Goal: Information Seeking & Learning: Learn about a topic

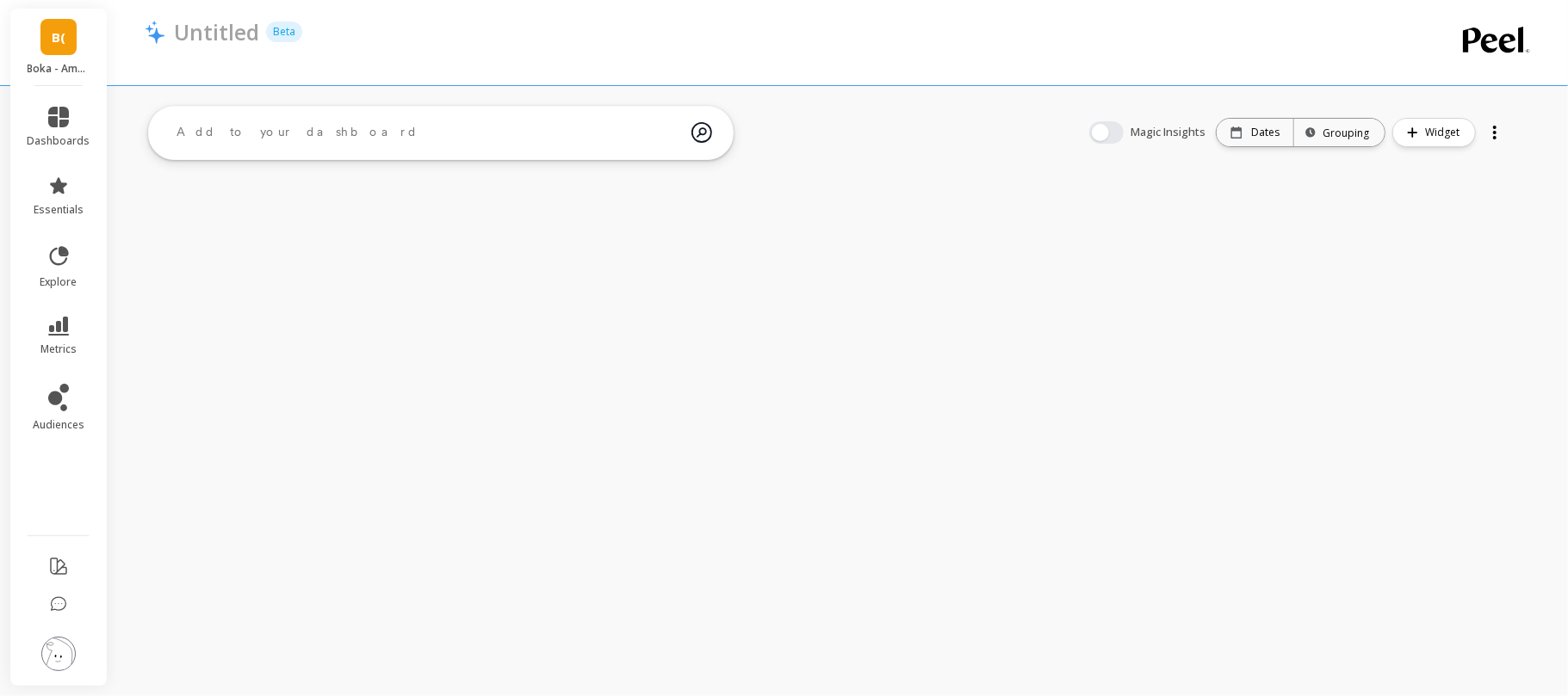
click at [57, 311] on li "metrics" at bounding box center [59, 336] width 84 height 61
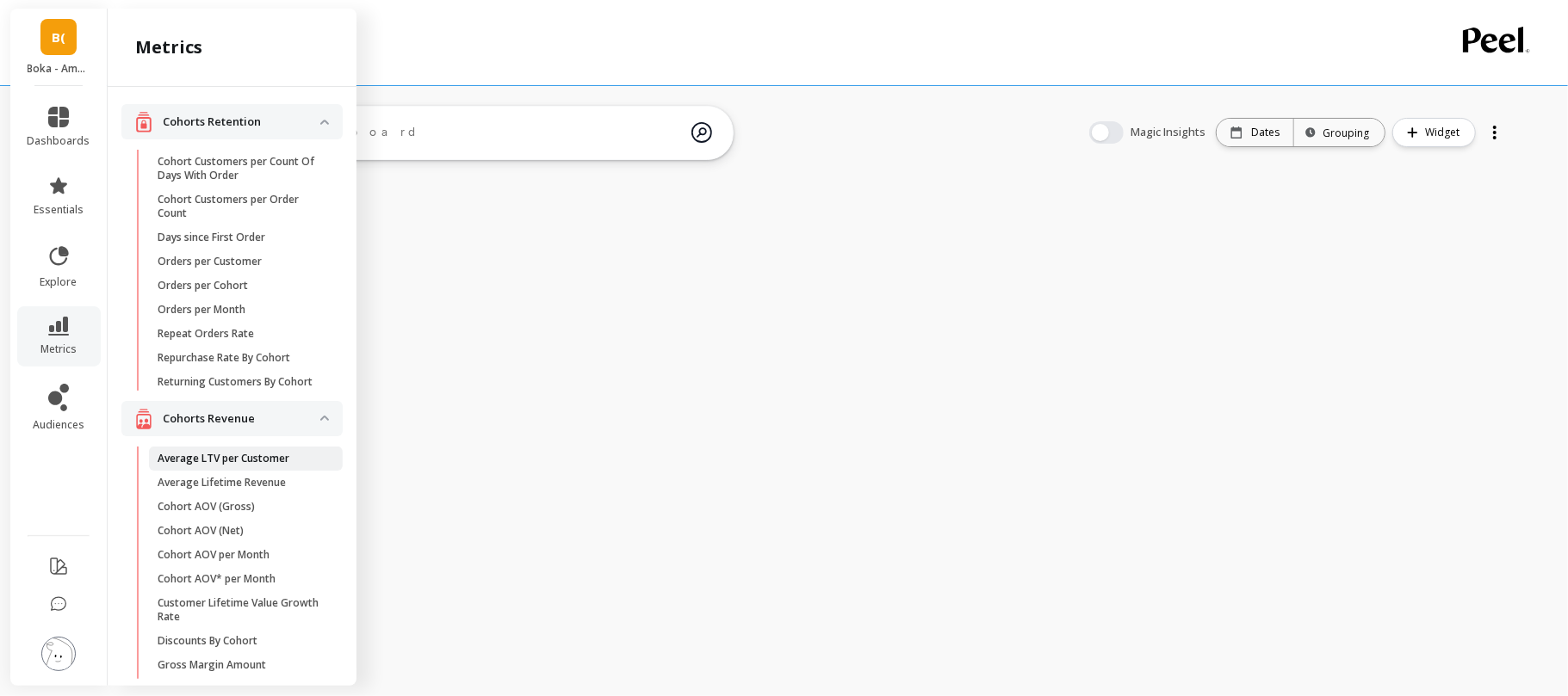
click at [235, 465] on p "Average LTV per Customer" at bounding box center [223, 459] width 132 height 13
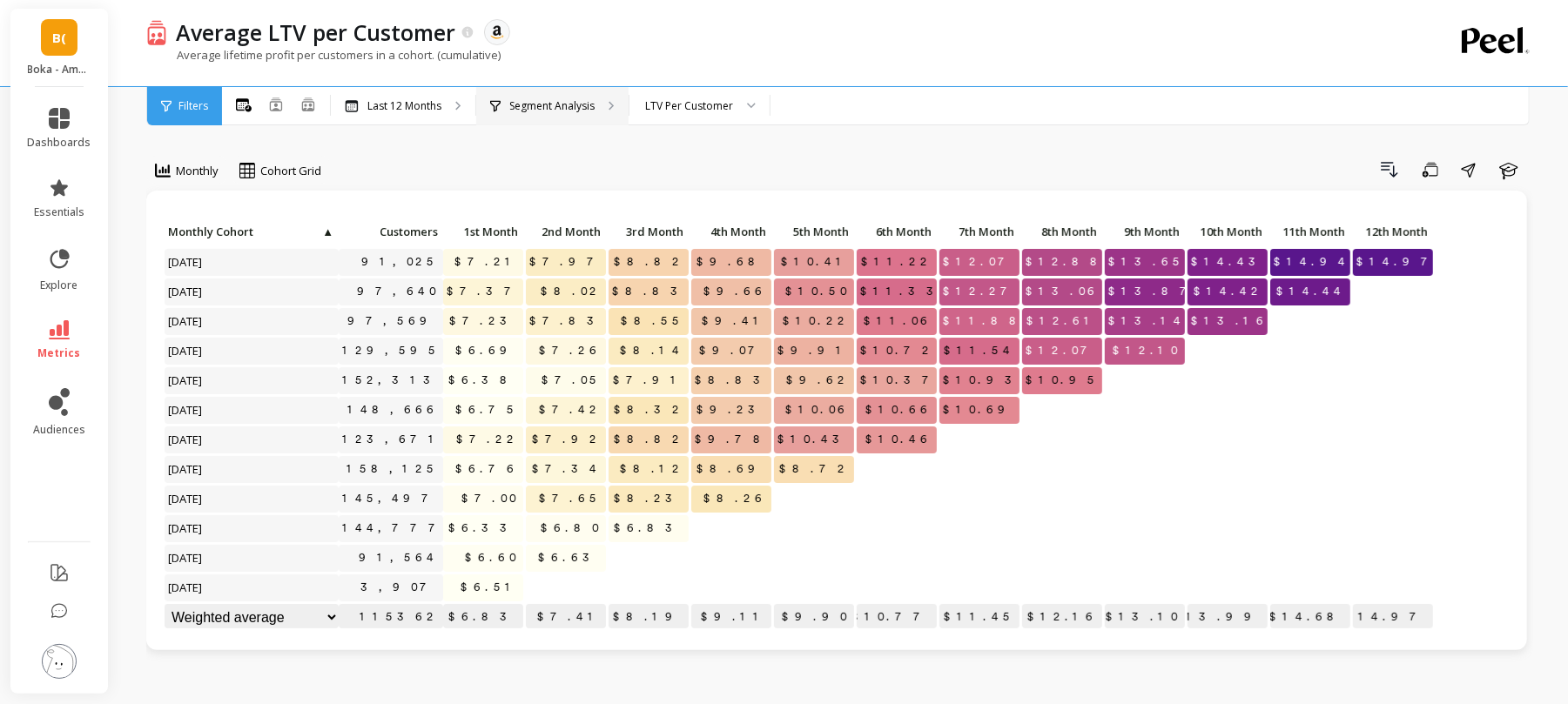
click at [557, 104] on p "Segment Analysis" at bounding box center [552, 106] width 86 height 14
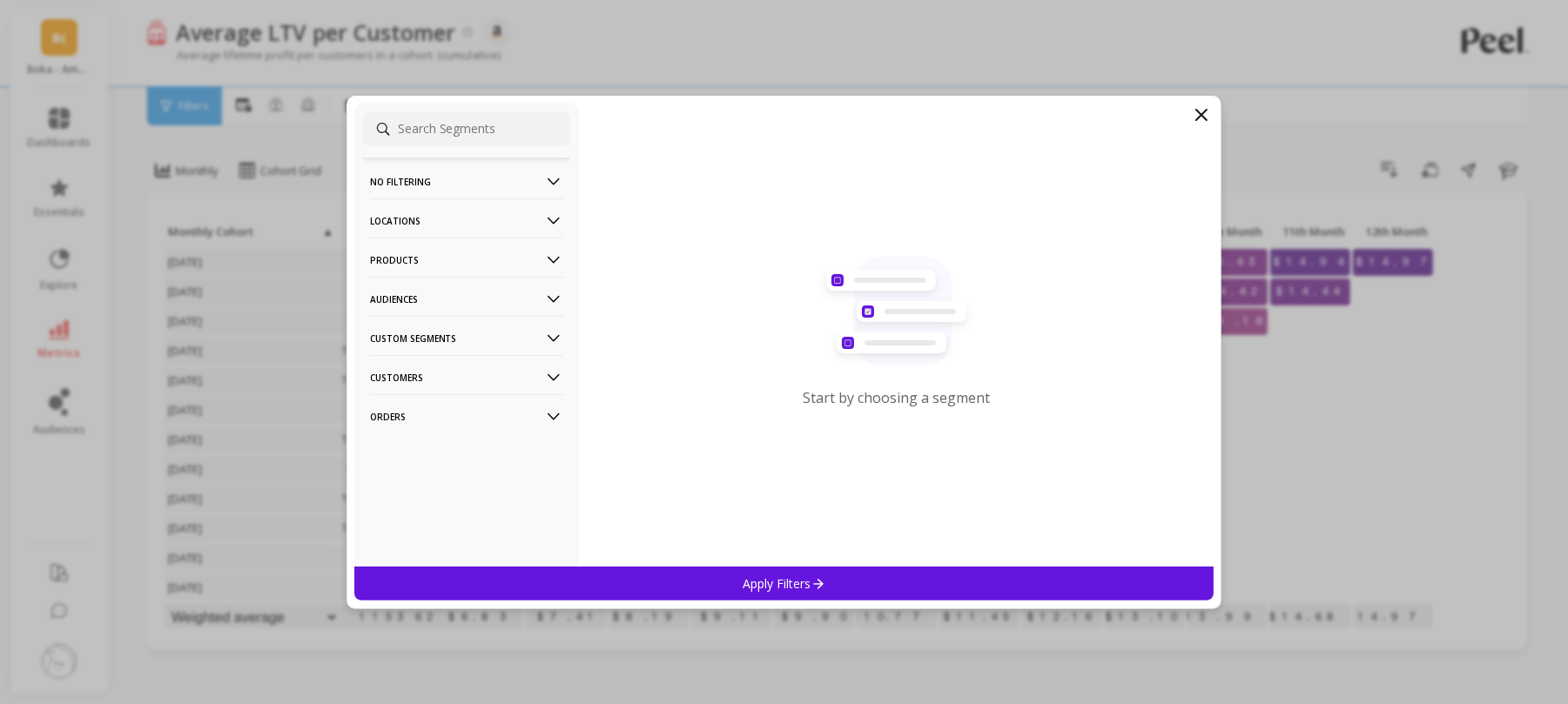
click at [502, 228] on p "Locations" at bounding box center [467, 221] width 193 height 45
click at [480, 279] on div "Countries" at bounding box center [466, 284] width 207 height 28
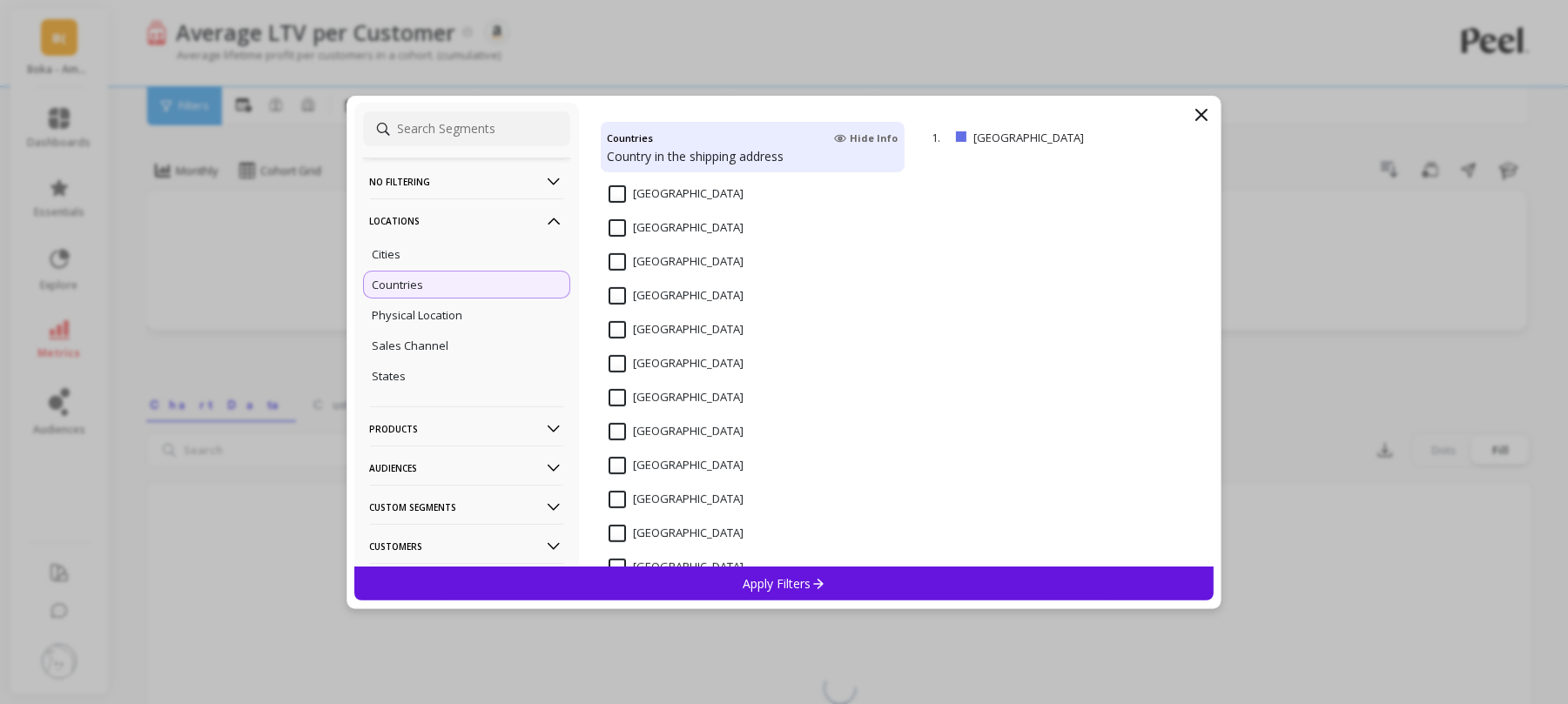
scroll to position [537, 0]
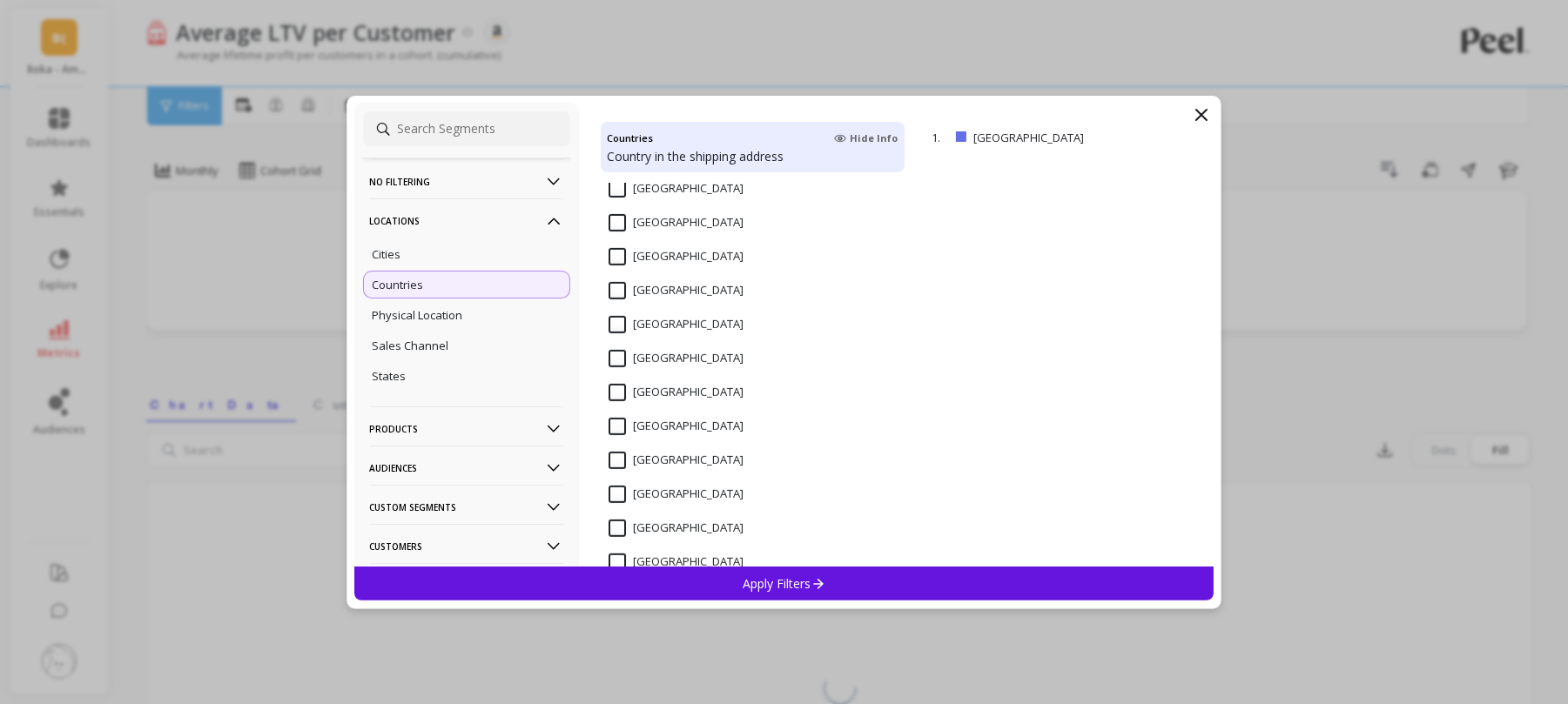
click at [618, 218] on input "Canada" at bounding box center [676, 223] width 135 height 18
click at [780, 580] on p "Apply Filters" at bounding box center [784, 583] width 83 height 17
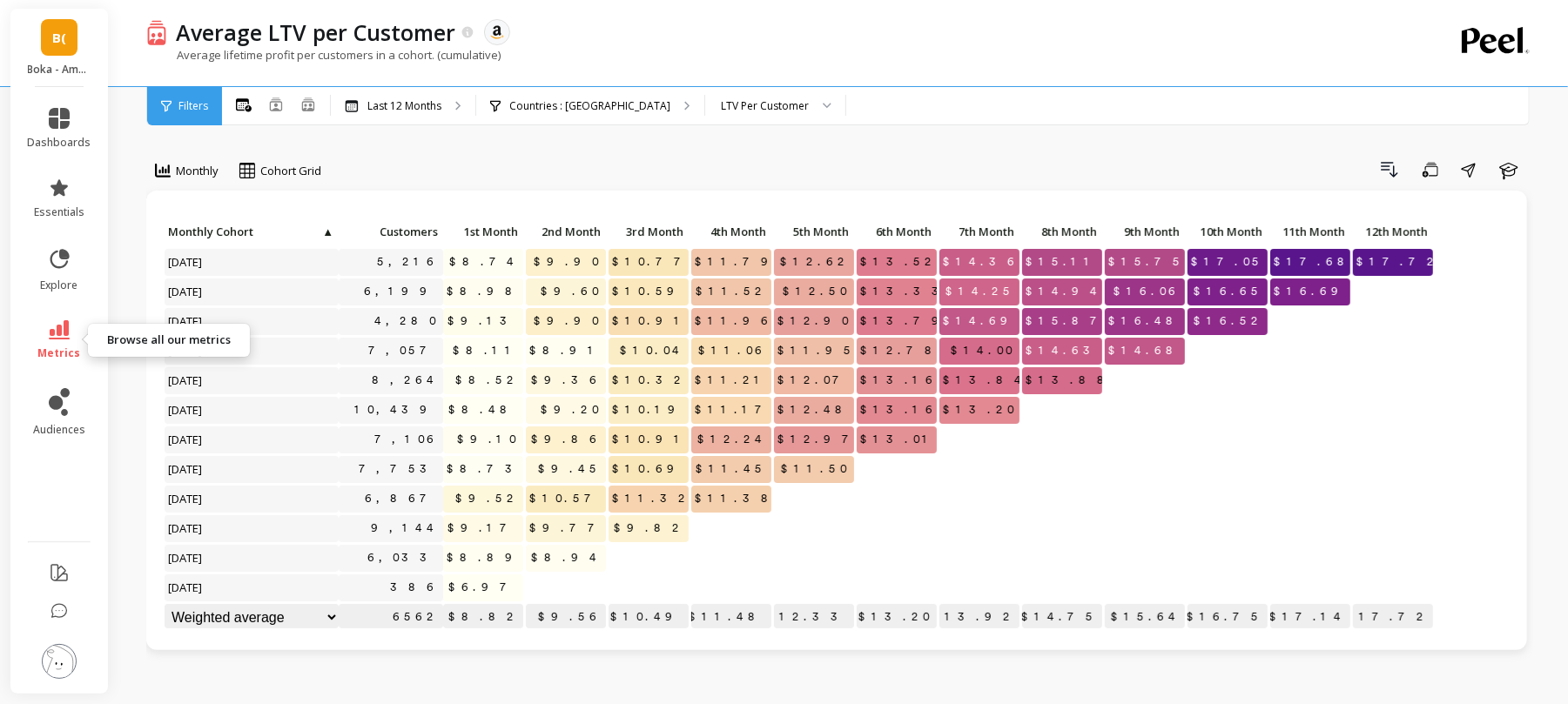
click at [74, 343] on link "metrics" at bounding box center [59, 340] width 63 height 40
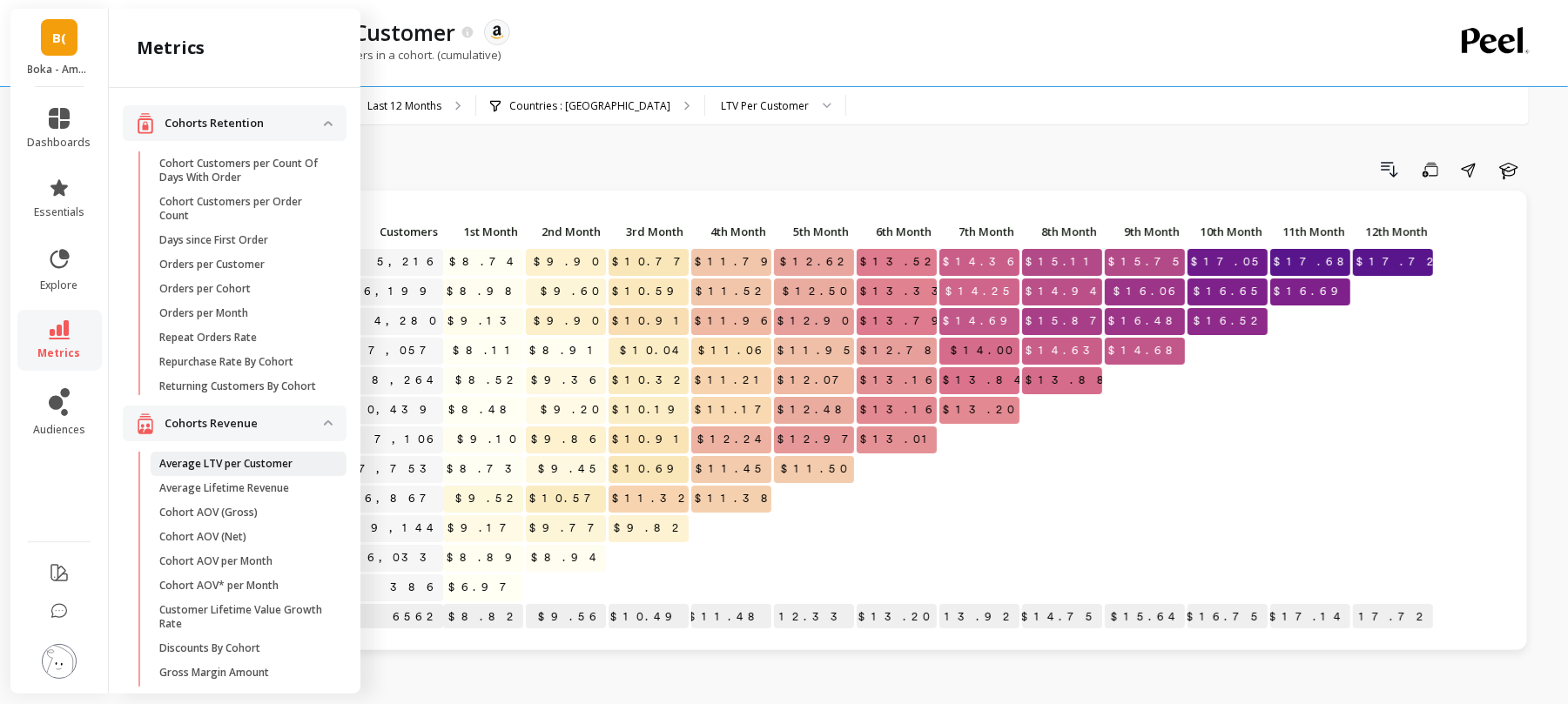
click at [185, 471] on p "Average LTV per Customer" at bounding box center [226, 464] width 133 height 14
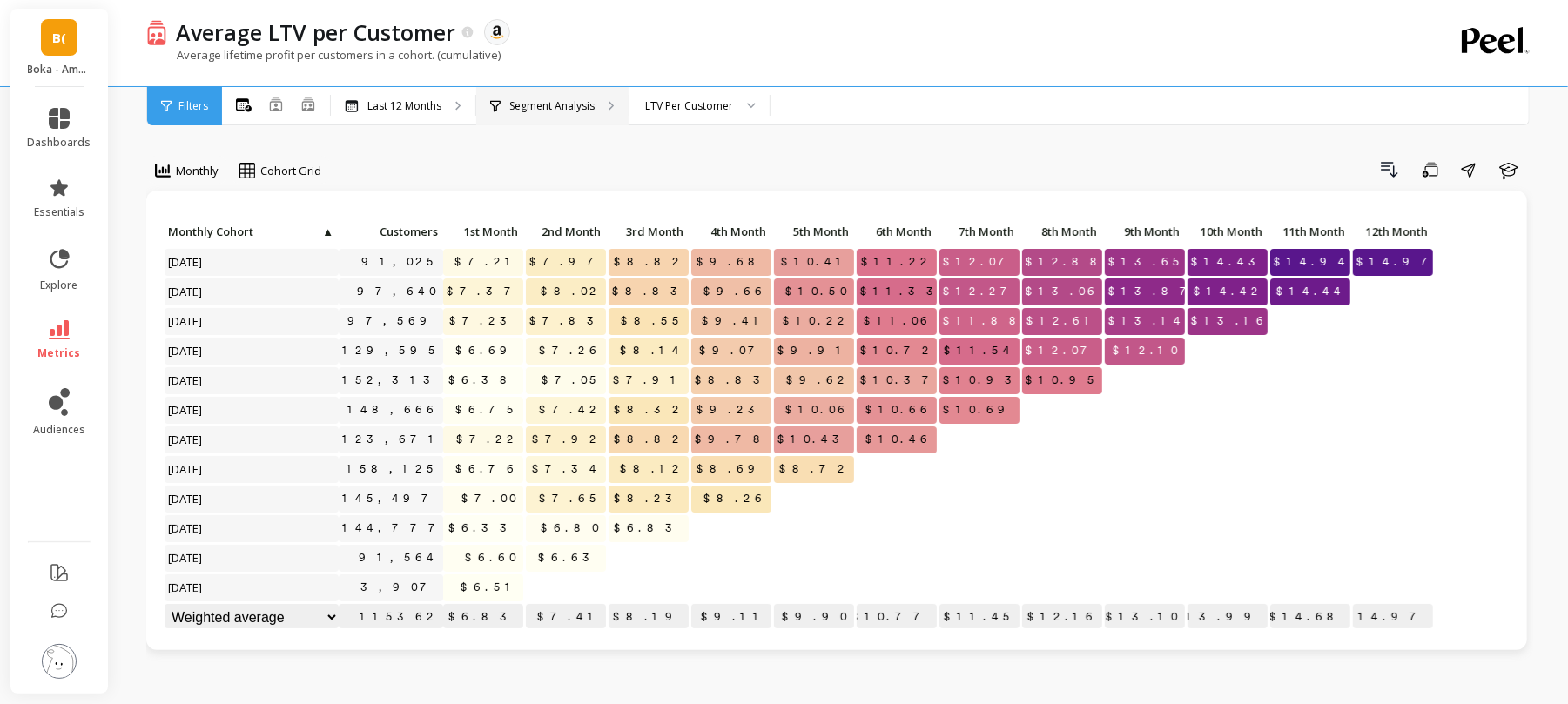
click at [510, 109] on p "Segment Analysis" at bounding box center [552, 106] width 86 height 14
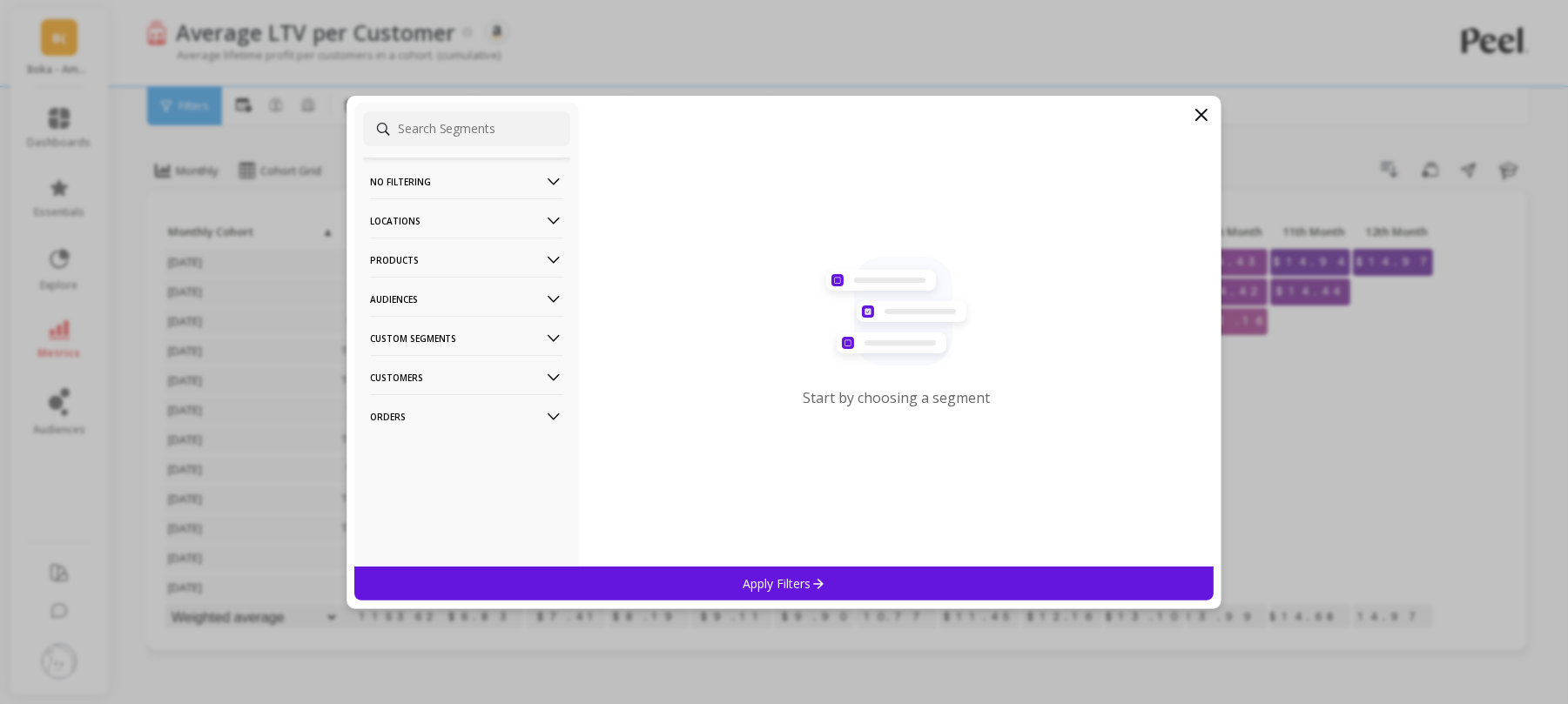
click at [450, 234] on p "Locations" at bounding box center [467, 221] width 193 height 45
click at [432, 294] on div "Countries" at bounding box center [466, 284] width 207 height 28
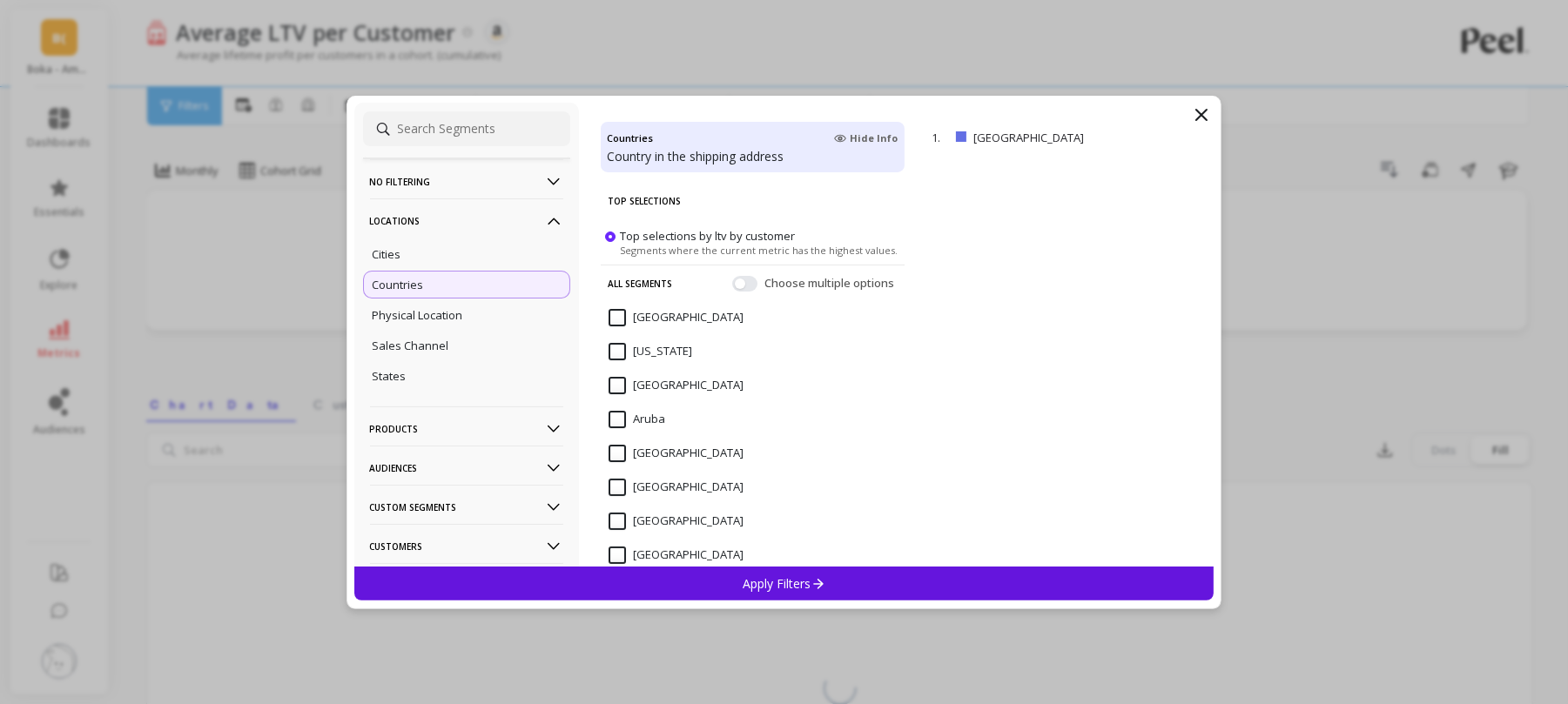
click at [445, 113] on input at bounding box center [466, 129] width 207 height 35
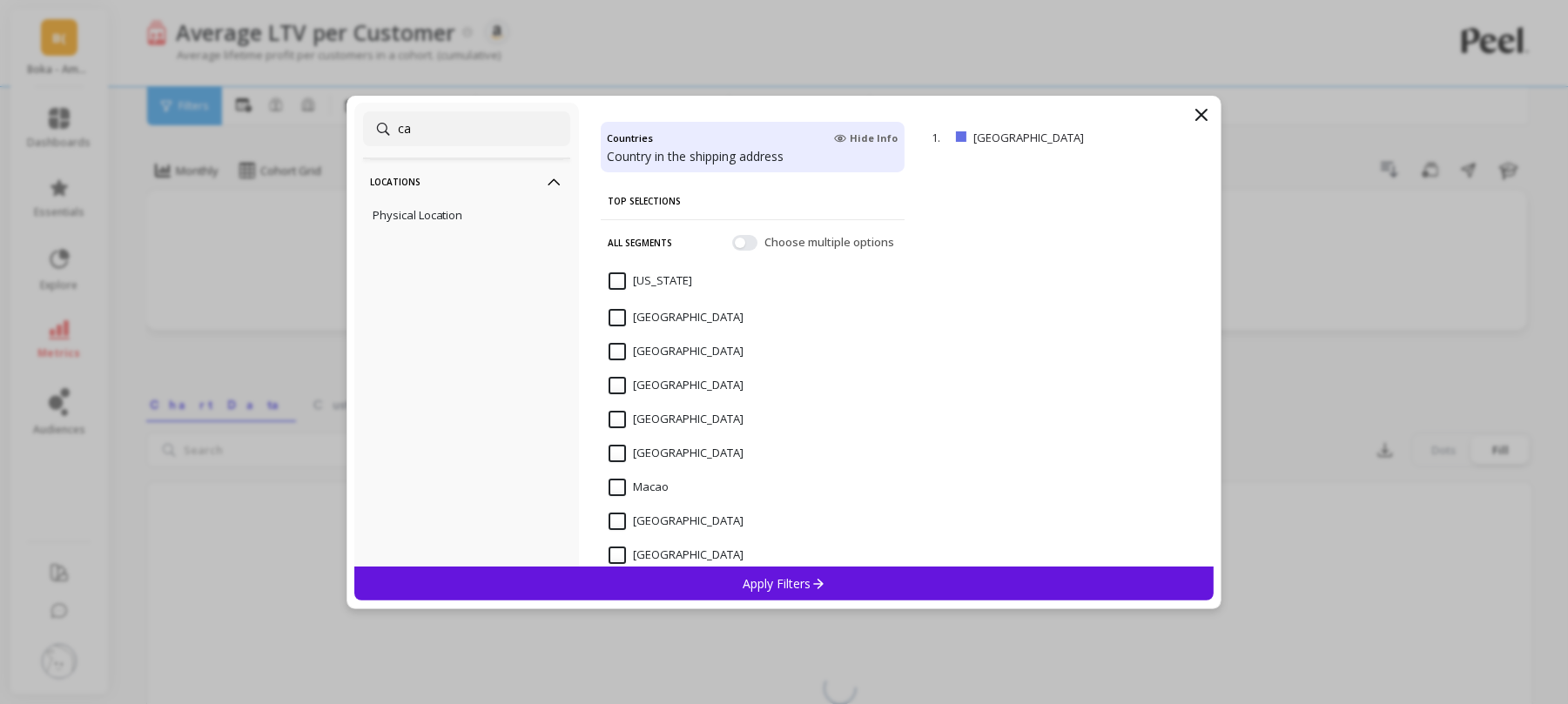
type input "ca"
click at [620, 314] on input "Canada" at bounding box center [676, 318] width 135 height 18
click at [806, 583] on p "Apply Filters" at bounding box center [784, 583] width 83 height 17
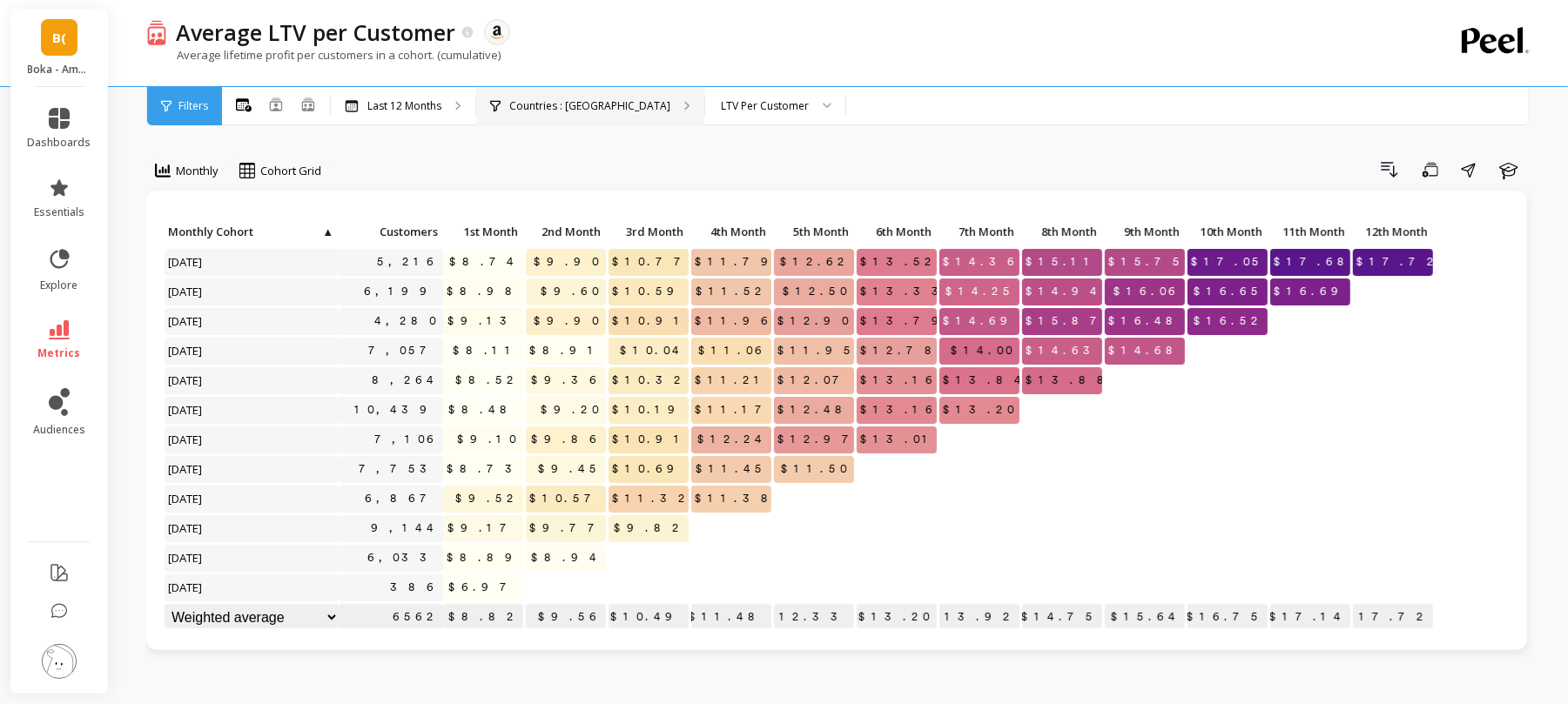
click at [585, 113] on div "Countries : Canada" at bounding box center [590, 106] width 228 height 38
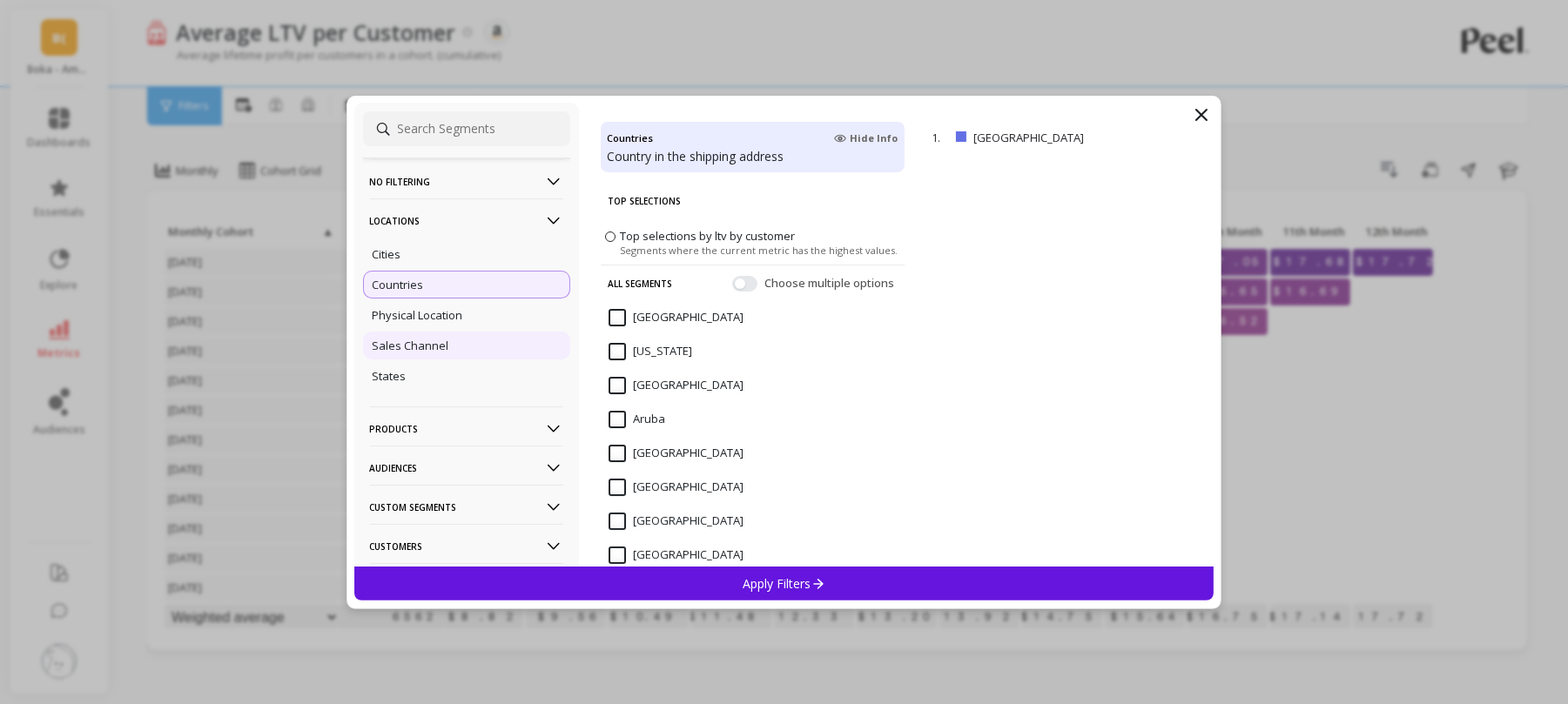
click at [444, 343] on p "Sales Channel" at bounding box center [410, 345] width 77 height 16
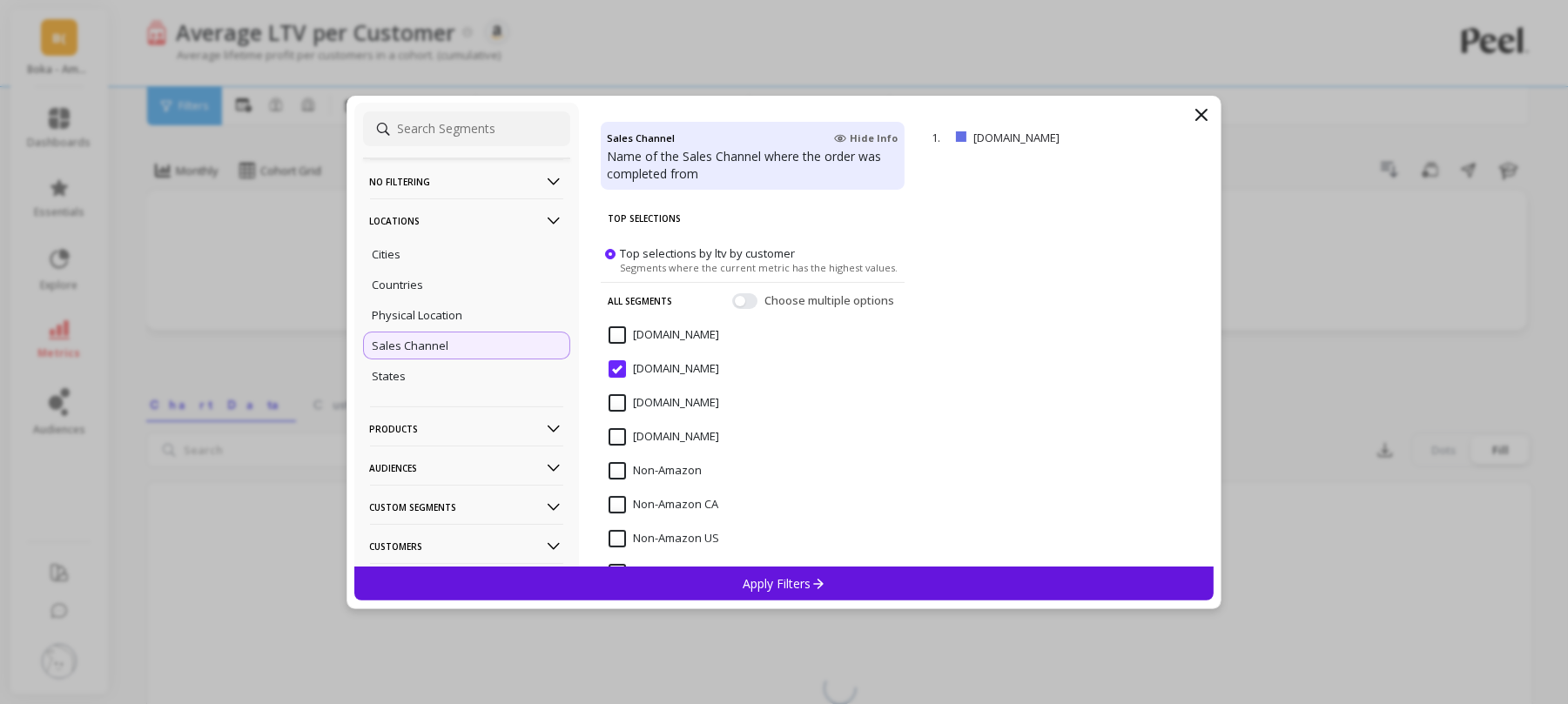
scroll to position [42, 0]
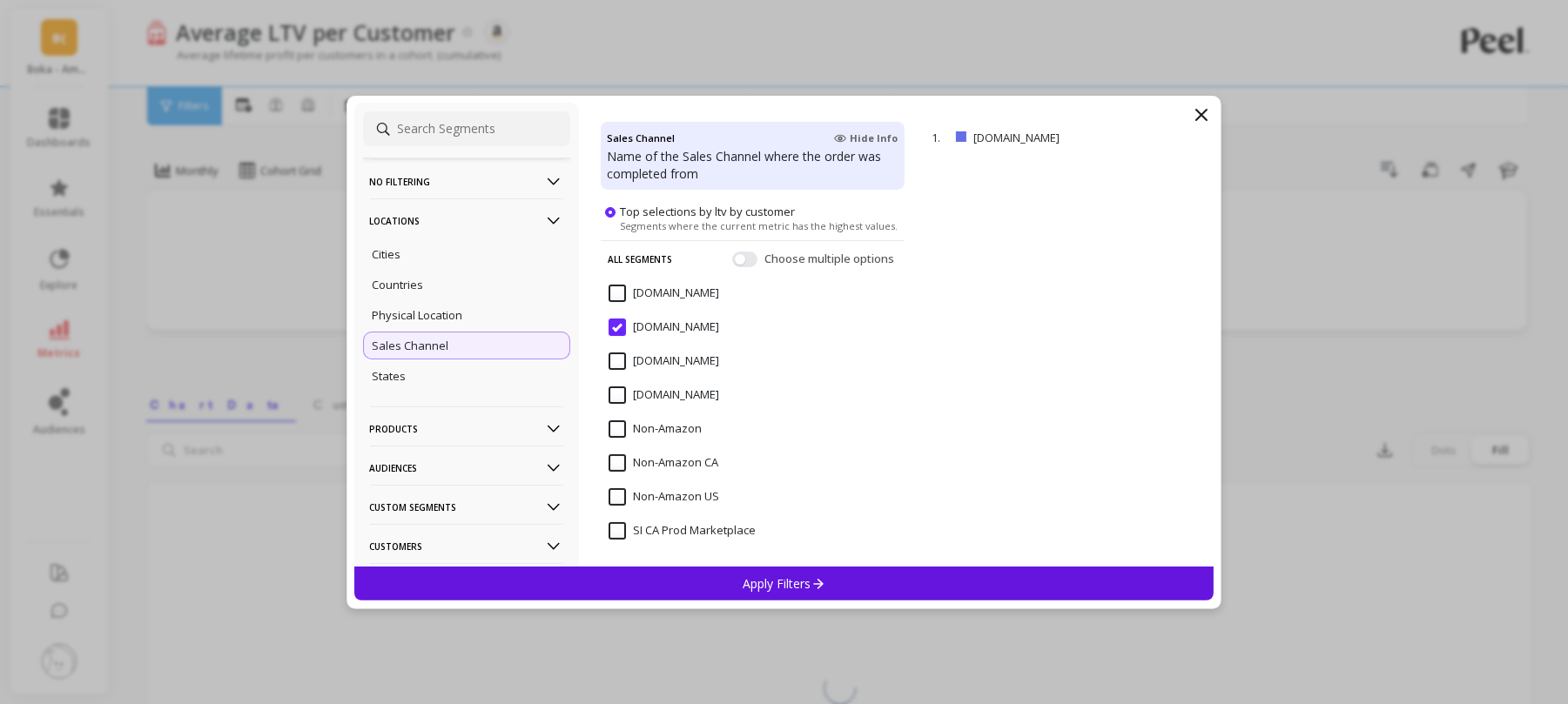
click at [614, 293] on input "Amazon.ca" at bounding box center [664, 294] width 111 height 18
click at [700, 577] on div "Apply Filters" at bounding box center [784, 583] width 860 height 34
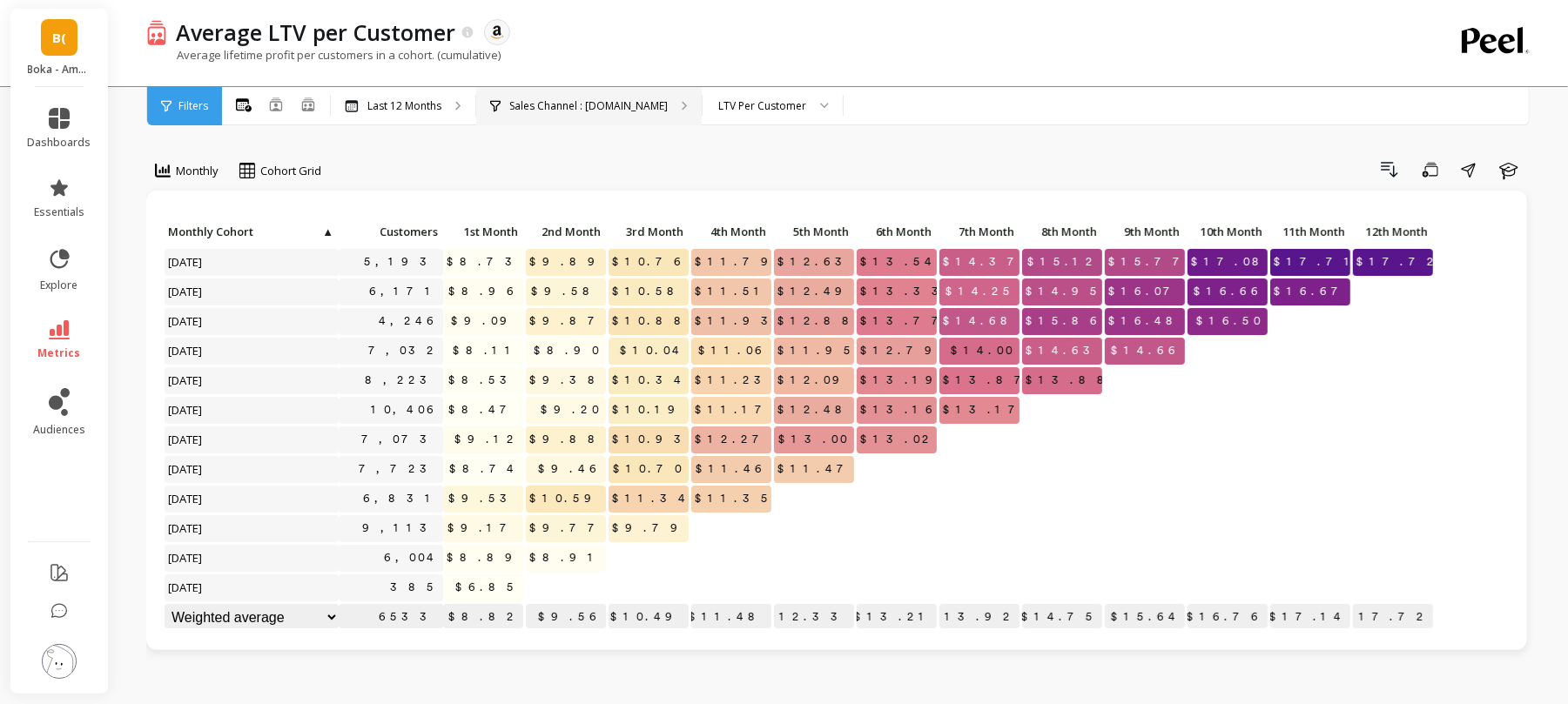
click at [571, 99] on p "Sales Channel : Amazon.ca" at bounding box center [588, 106] width 158 height 14
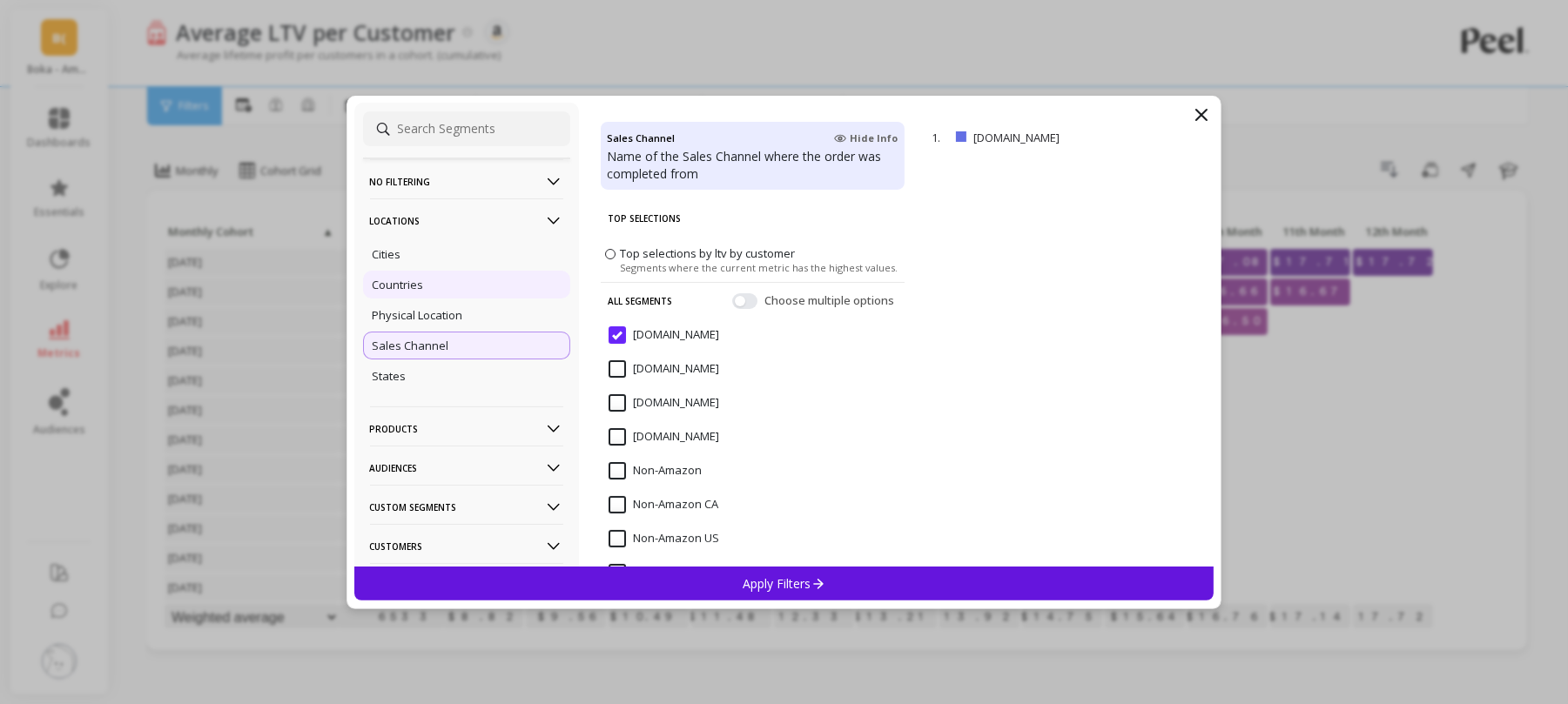
click at [429, 293] on div "Countries" at bounding box center [466, 284] width 207 height 28
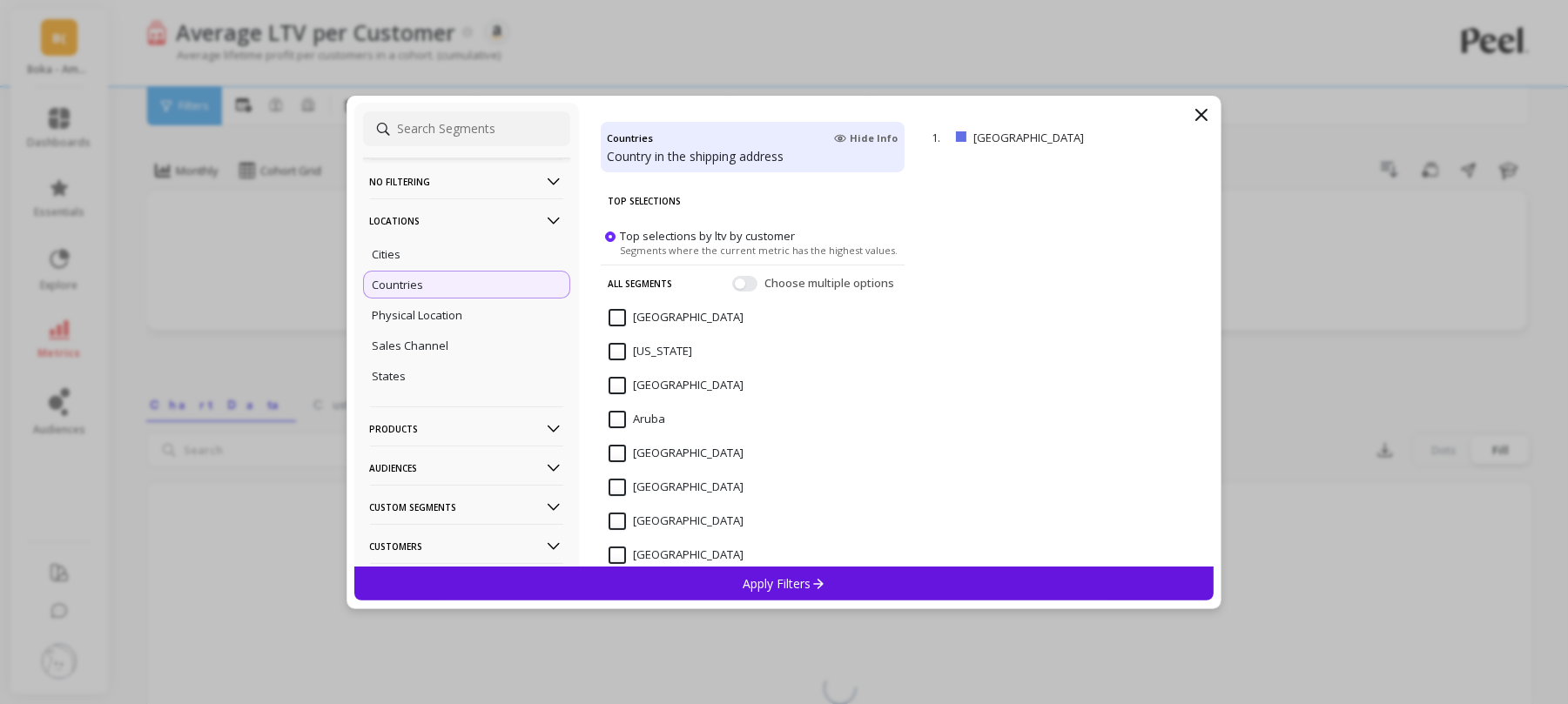
click at [485, 137] on input at bounding box center [466, 129] width 207 height 35
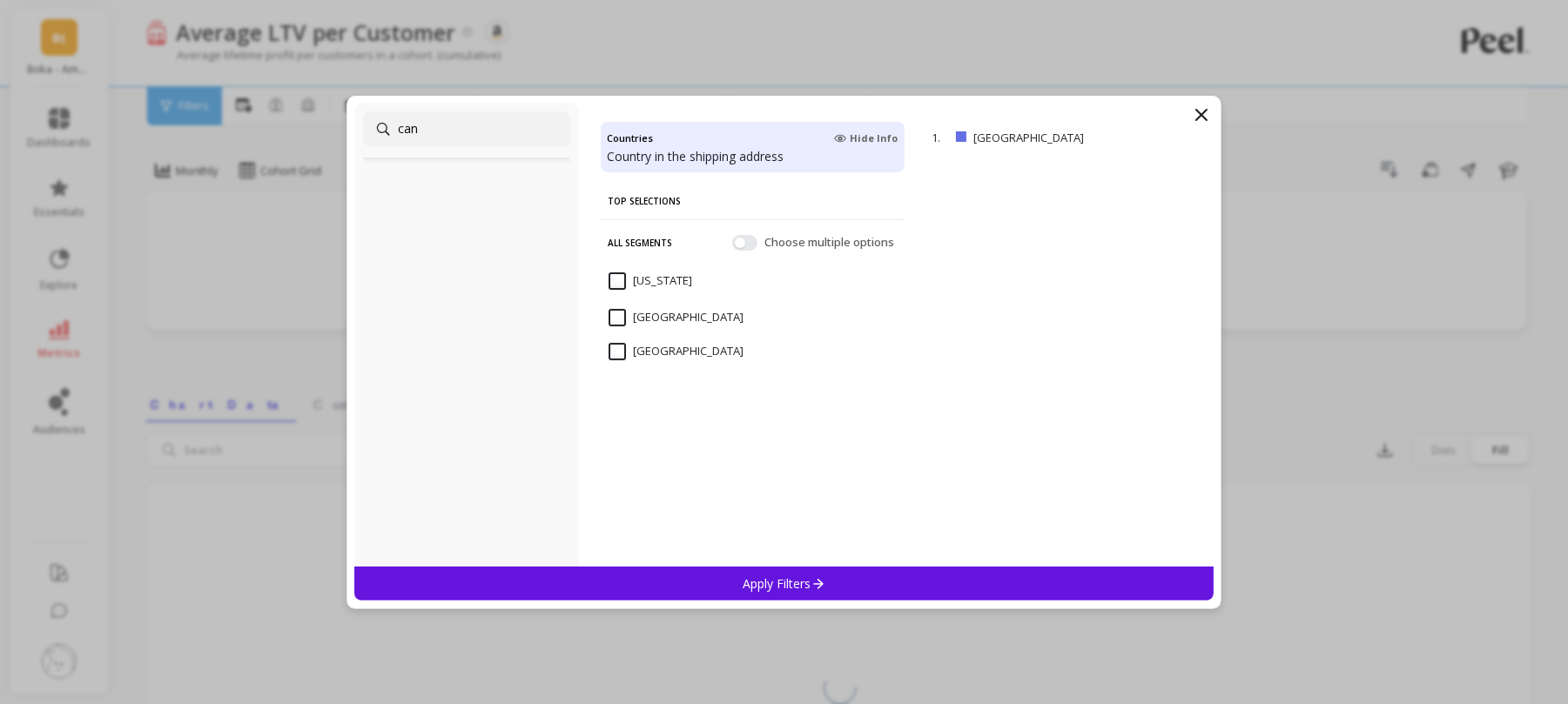
type input "can"
click at [620, 313] on input "Canada" at bounding box center [676, 318] width 135 height 18
click at [785, 596] on div "Apply Filters" at bounding box center [784, 583] width 860 height 34
